Goal: Information Seeking & Learning: Learn about a topic

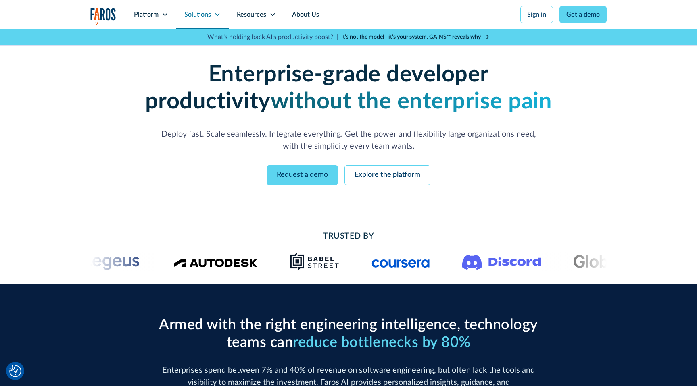
click at [207, 12] on div "Solutions" at bounding box center [197, 15] width 27 height 10
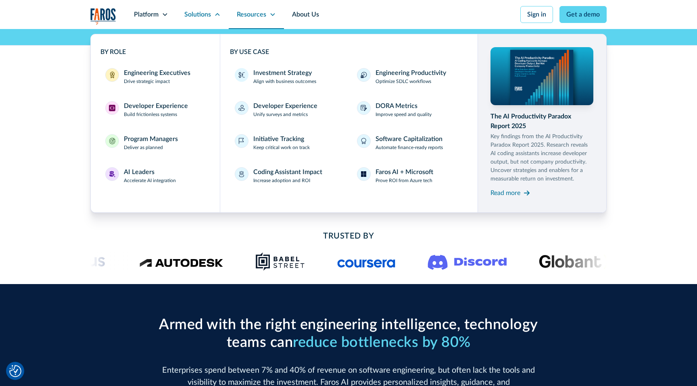
click at [265, 15] on div "Resources" at bounding box center [251, 15] width 29 height 10
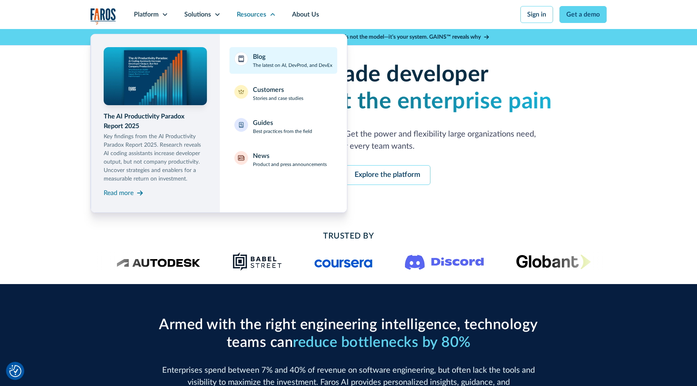
click at [267, 51] on link "Blog The latest on AI, DevProd, and DevEx" at bounding box center [283, 60] width 108 height 27
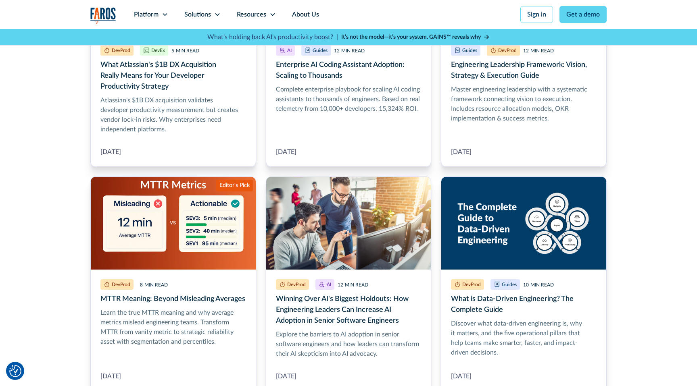
scroll to position [395, 0]
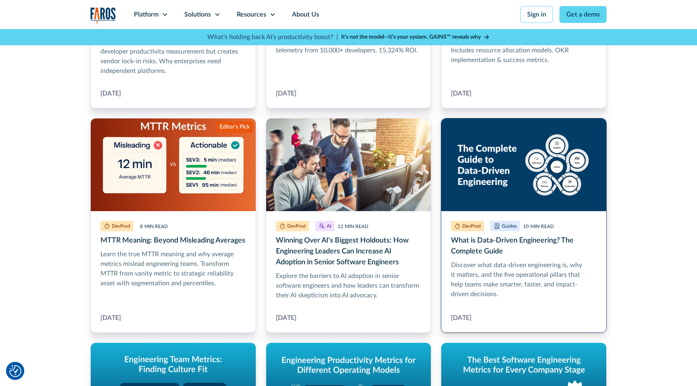
click at [516, 169] on link "What is Data-Driven Engineering? The Complete Guide" at bounding box center [524, 225] width 166 height 215
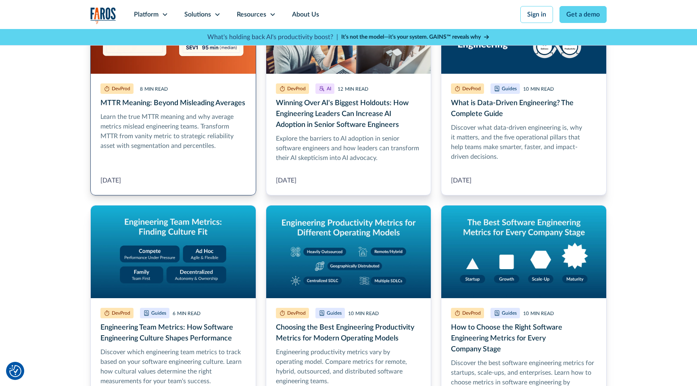
scroll to position [537, 0]
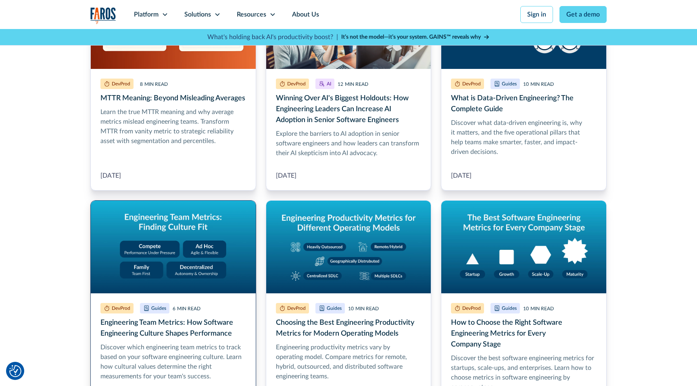
click at [189, 237] on link "Engineering Team Metrics: How Software Engineering Culture Shapes Performance" at bounding box center [173, 312] width 166 height 225
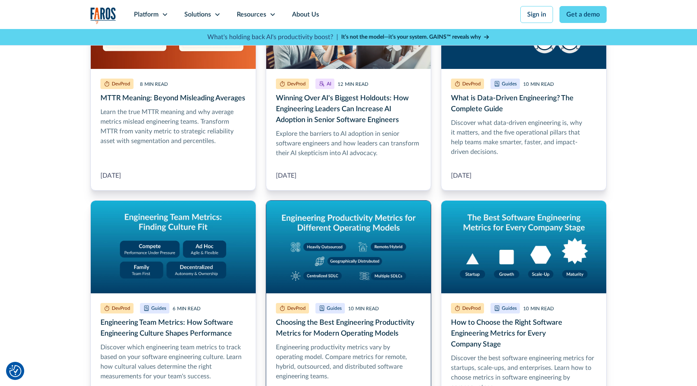
click at [344, 233] on link "Choosing the Best Engineering Productivity Metrics for Modern Operating Models" at bounding box center [349, 312] width 166 height 225
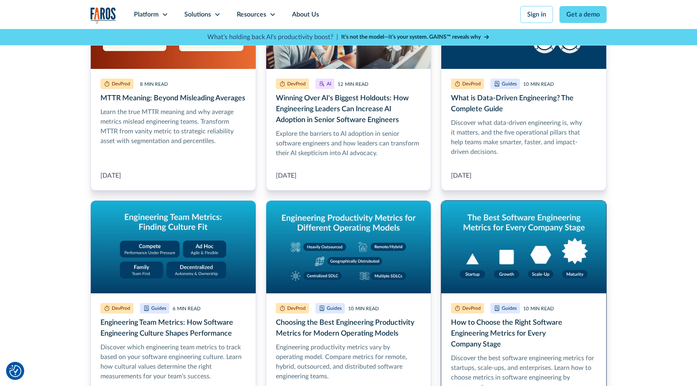
click at [488, 235] on link "How to Choose the Right Software Engineering Metrics for Every Company Stage" at bounding box center [524, 312] width 166 height 225
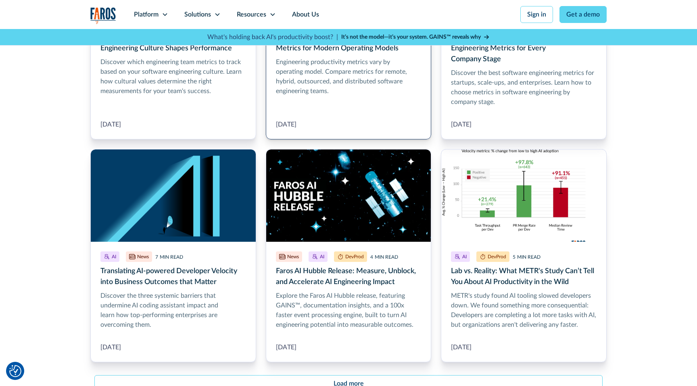
scroll to position [851, 0]
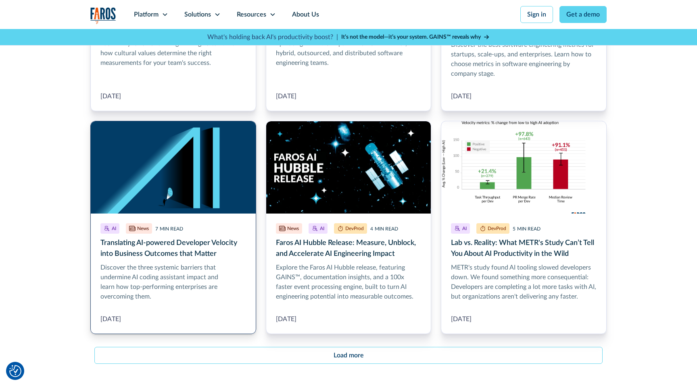
click at [244, 197] on link "Translating AI-powered Developer Velocity into Business Outcomes that Matter" at bounding box center [173, 228] width 166 height 214
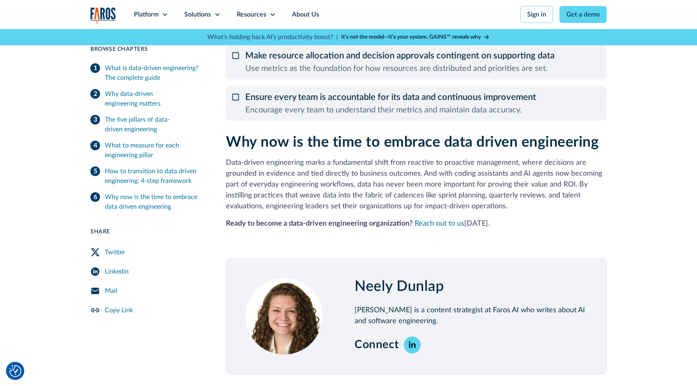
scroll to position [1759, 0]
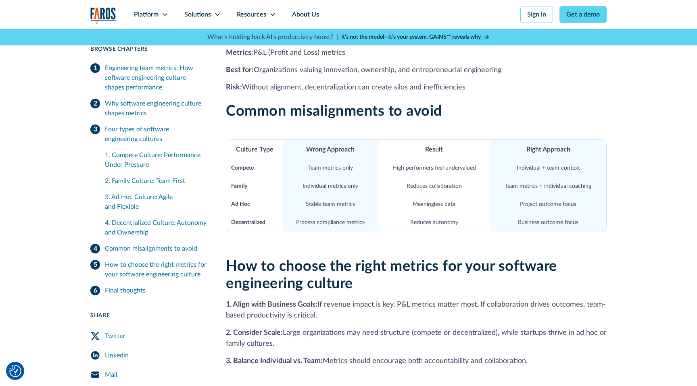
scroll to position [737, 0]
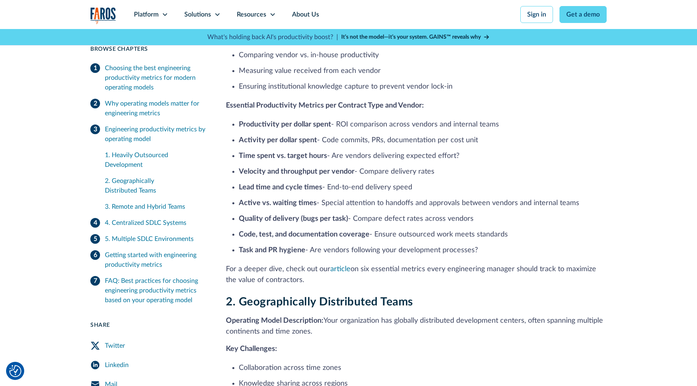
scroll to position [661, 0]
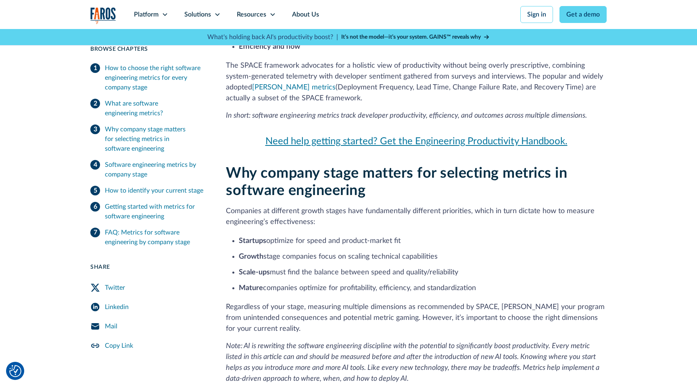
scroll to position [416, 0]
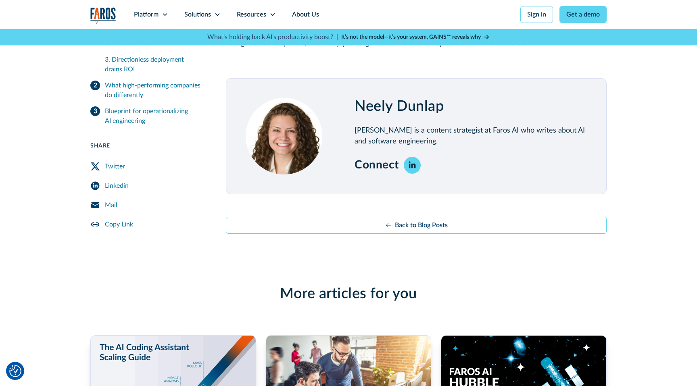
scroll to position [1374, 0]
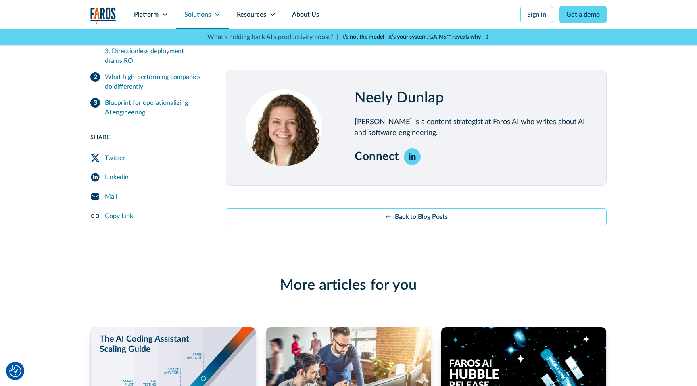
click at [203, 13] on div "Solutions" at bounding box center [197, 15] width 27 height 10
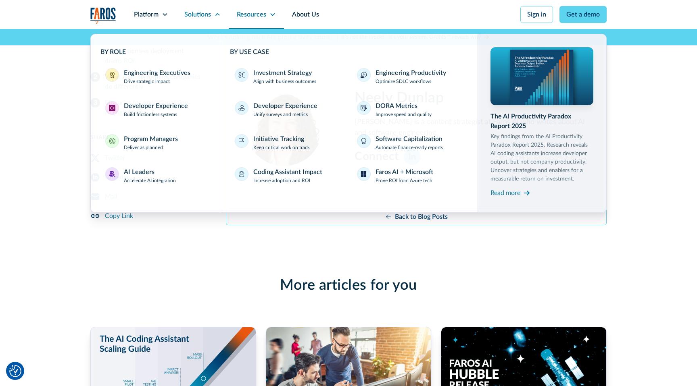
click at [256, 15] on div "Resources" at bounding box center [251, 15] width 29 height 10
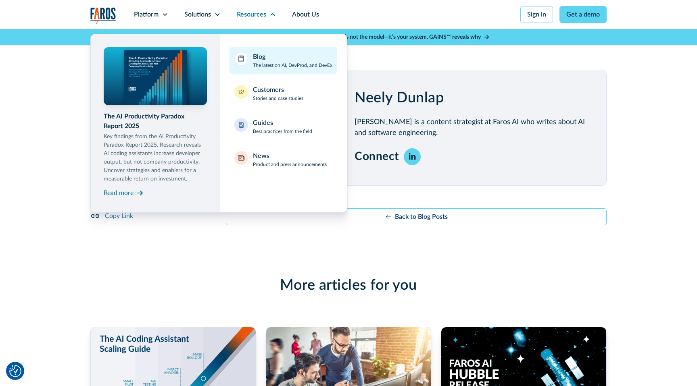
click at [268, 58] on div "Blog The latest on AI, DevProd, and DevEx" at bounding box center [292, 60] width 79 height 17
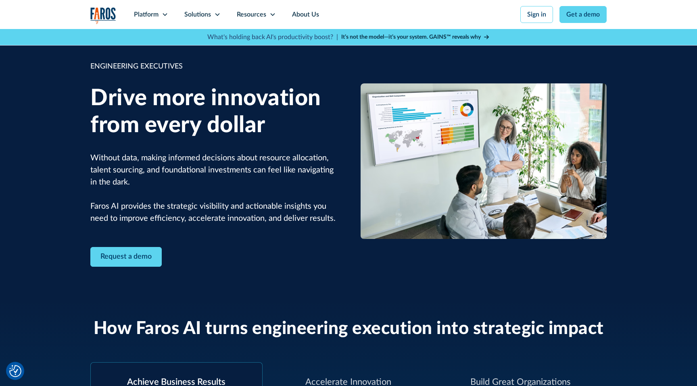
click at [106, 17] on img "home" at bounding box center [103, 15] width 26 height 17
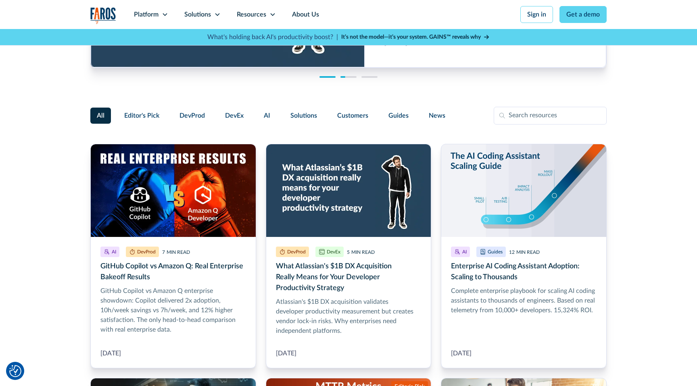
scroll to position [140, 0]
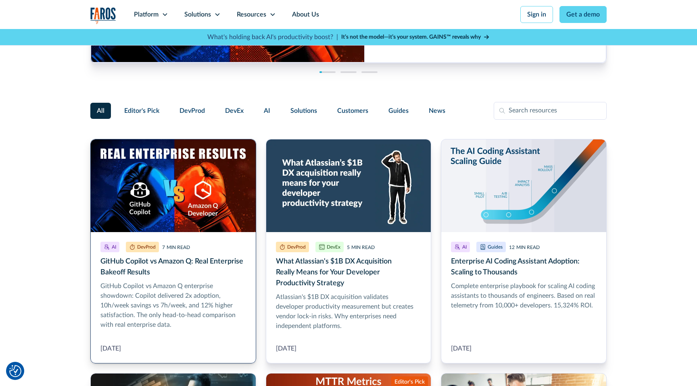
click at [177, 190] on link "GitHub Copilot vs Amazon Q: Real Enterprise Bakeoff Results" at bounding box center [173, 251] width 166 height 225
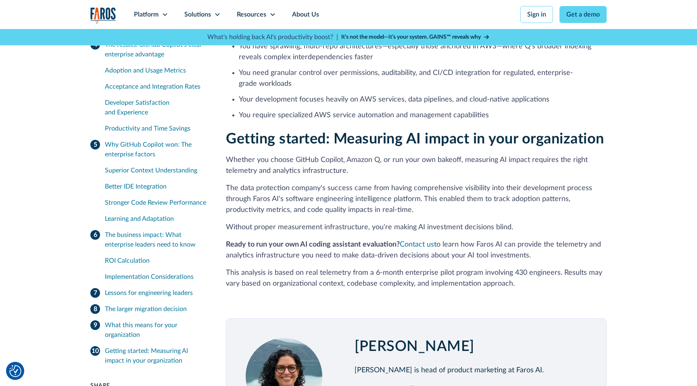
scroll to position [3670, 0]
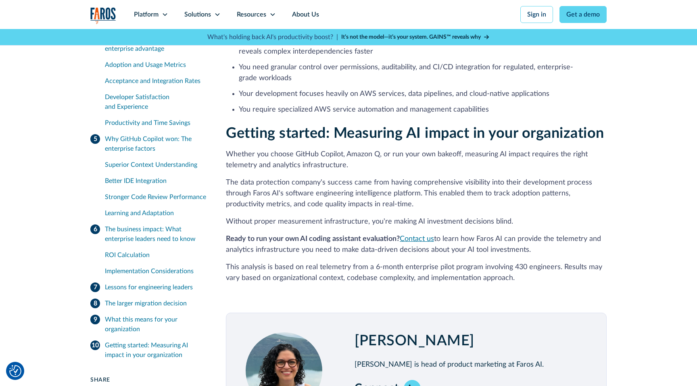
click at [411, 243] on link "Contact us" at bounding box center [417, 238] width 34 height 7
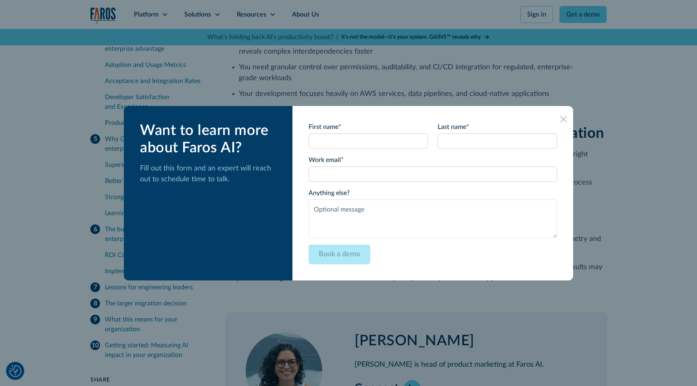
click at [560, 121] on icon at bounding box center [563, 119] width 6 height 6
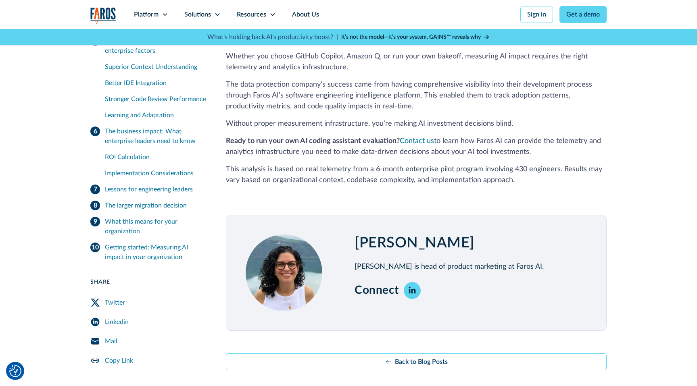
scroll to position [3818, 0]
